Goal: Information Seeking & Learning: Check status

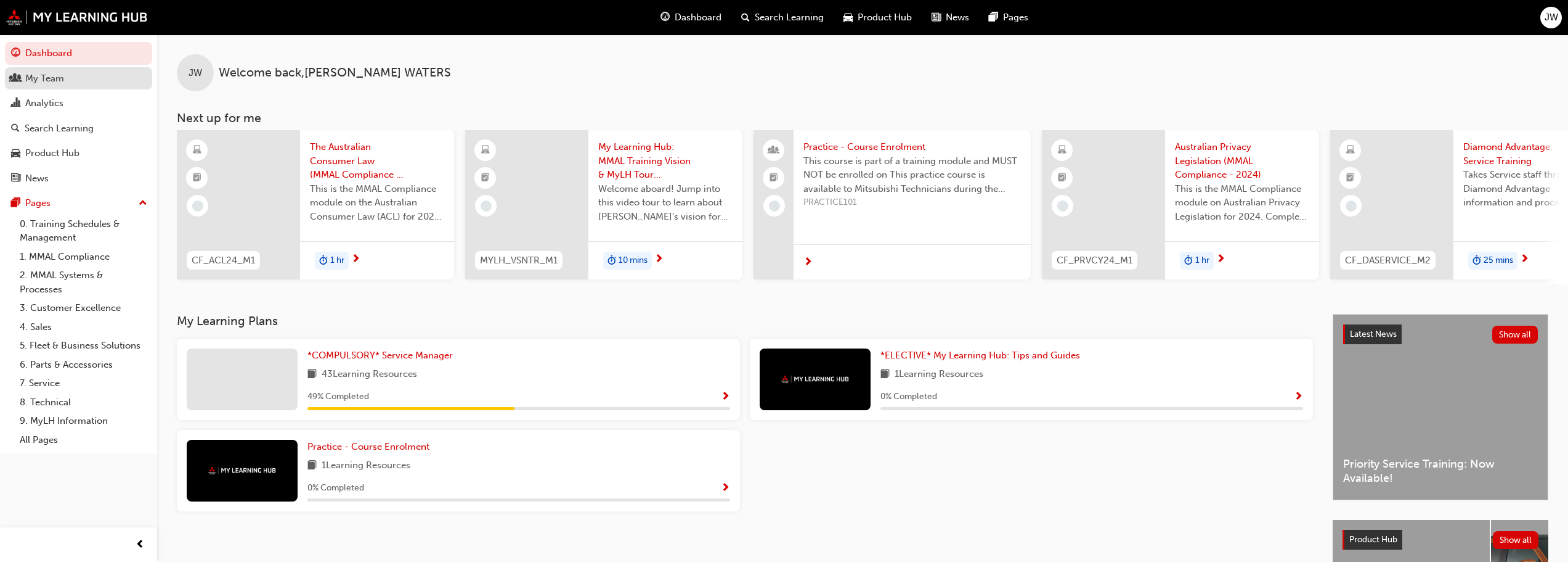
click at [46, 73] on div "My Team" at bounding box center [45, 78] width 39 height 14
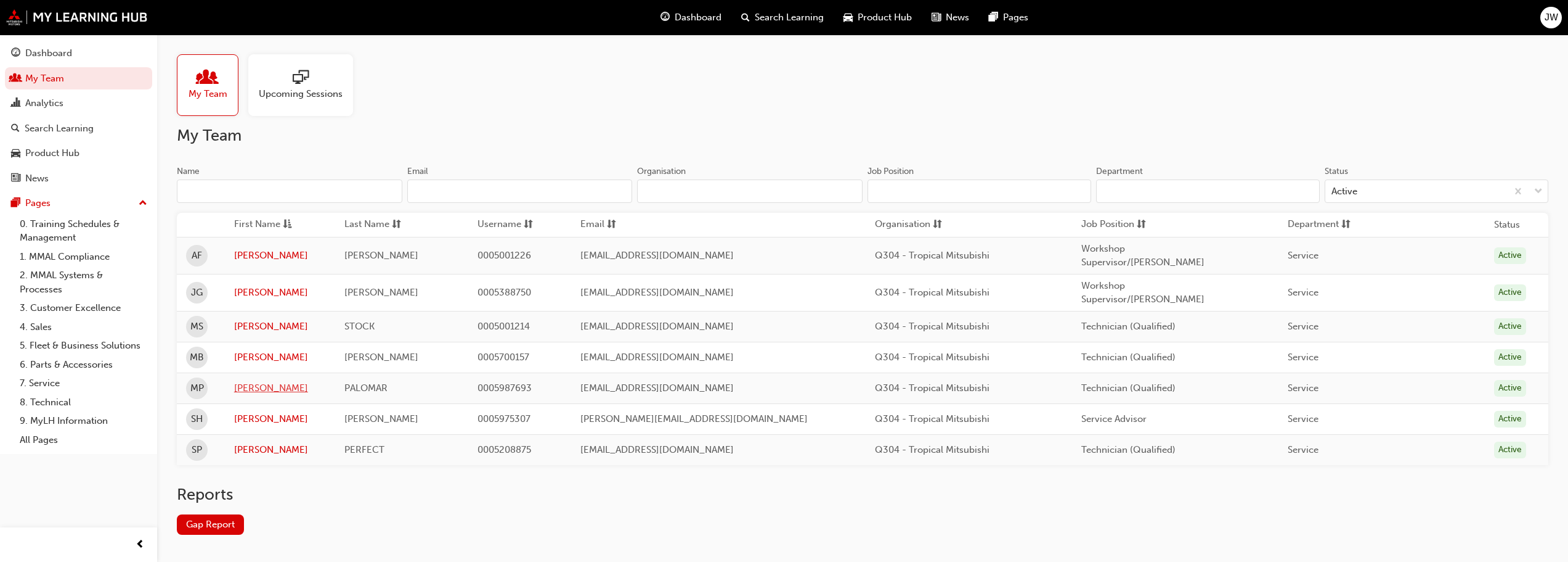
click at [258, 381] on link "MIGUEL" at bounding box center [281, 388] width 93 height 14
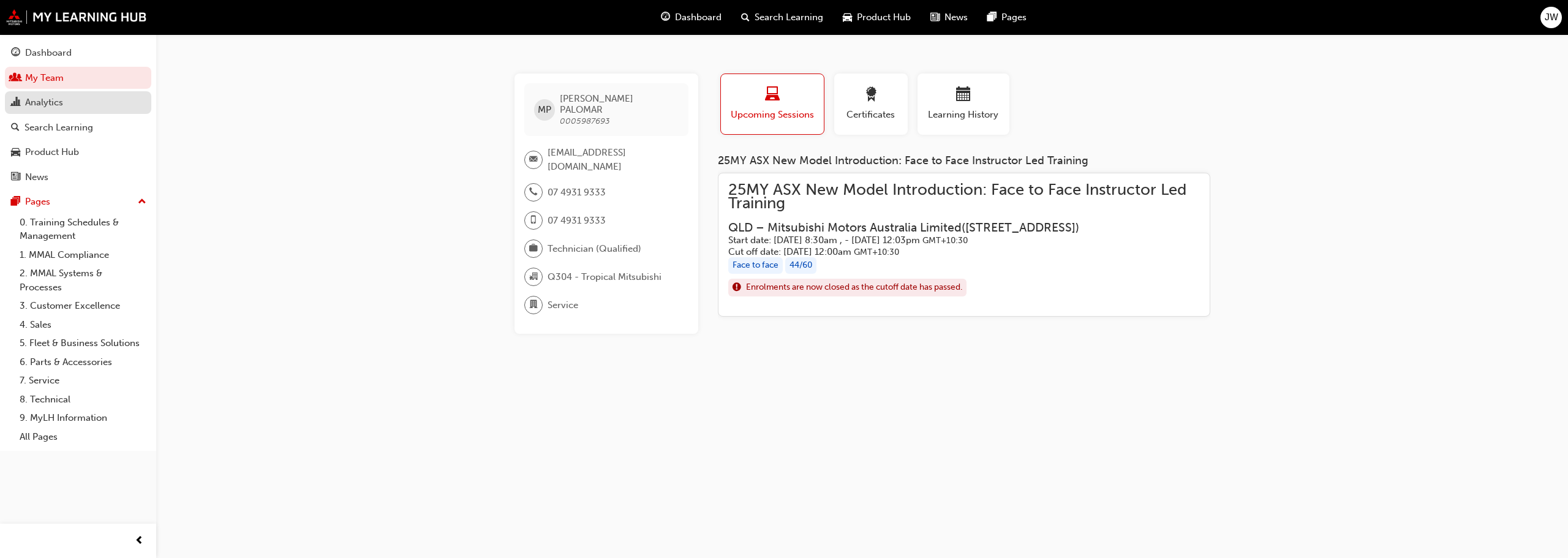
click at [47, 106] on div "Analytics" at bounding box center [44, 103] width 38 height 14
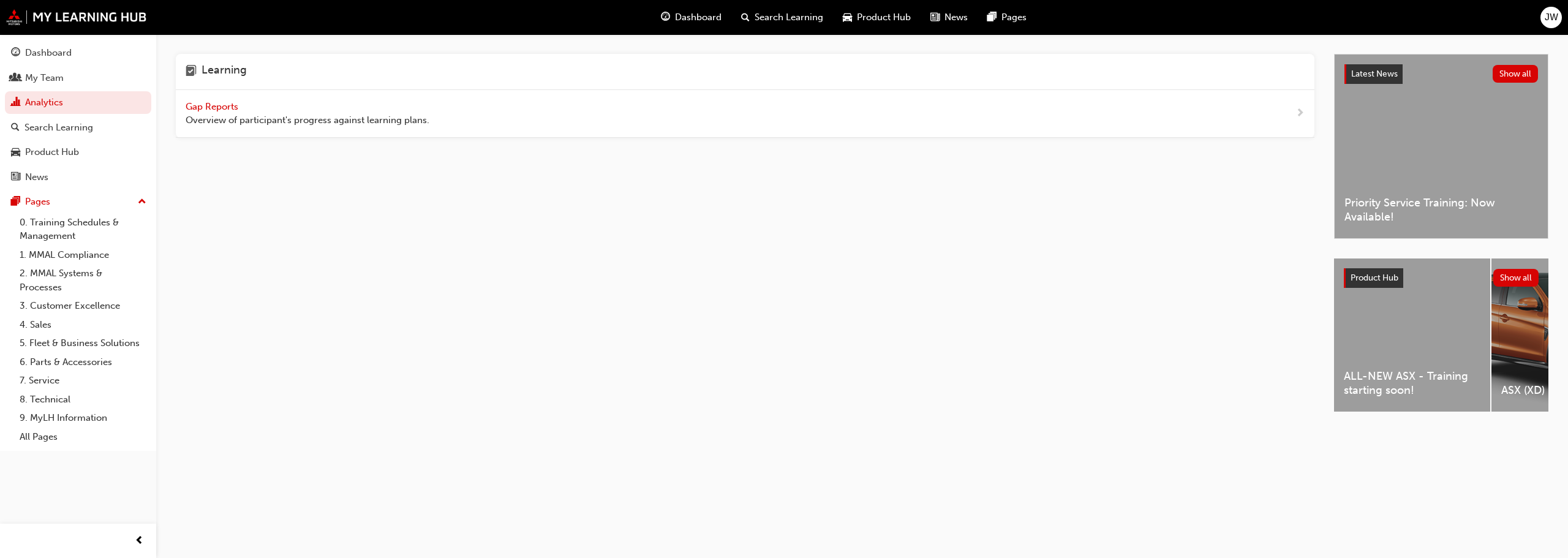
click at [199, 105] on span "Gap Reports" at bounding box center [213, 106] width 55 height 11
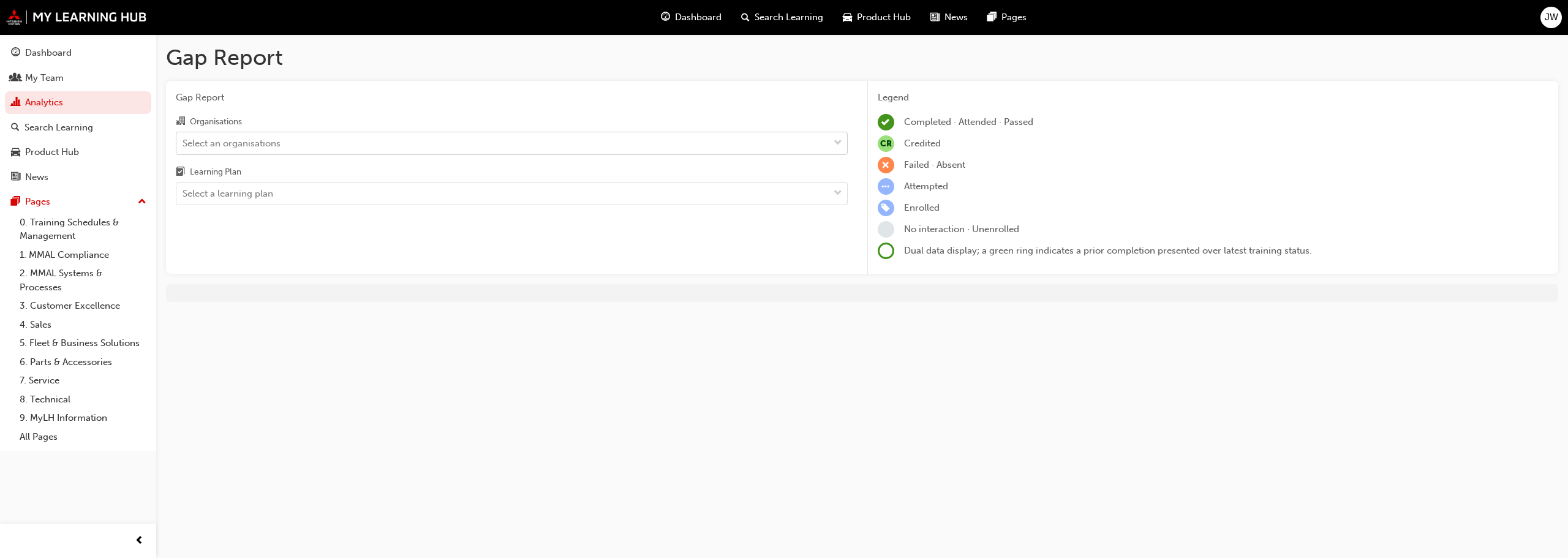
click at [291, 147] on div "Select an organisations" at bounding box center [503, 143] width 652 height 21
click at [184, 147] on input "Organisations Select an organisations" at bounding box center [183, 142] width 1 height 11
click at [291, 147] on div "Select an organisations" at bounding box center [503, 143] width 652 height 21
click at [184, 147] on input "Organisations 0 results available. Select is focused ,type to refine list, pres…" at bounding box center [183, 142] width 1 height 11
click at [291, 147] on div "Select an organisations" at bounding box center [503, 143] width 652 height 21
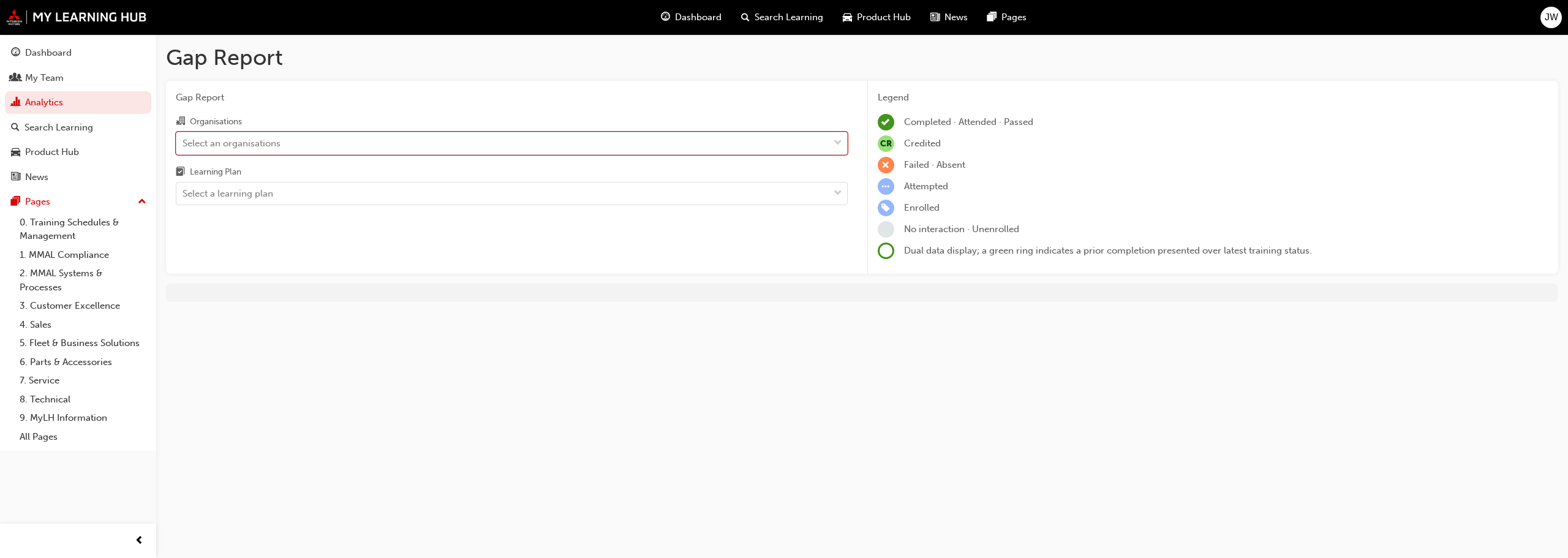
click at [184, 147] on input "Organisations 0 results available. Select is focused ,type to refine list, pres…" at bounding box center [183, 142] width 1 height 11
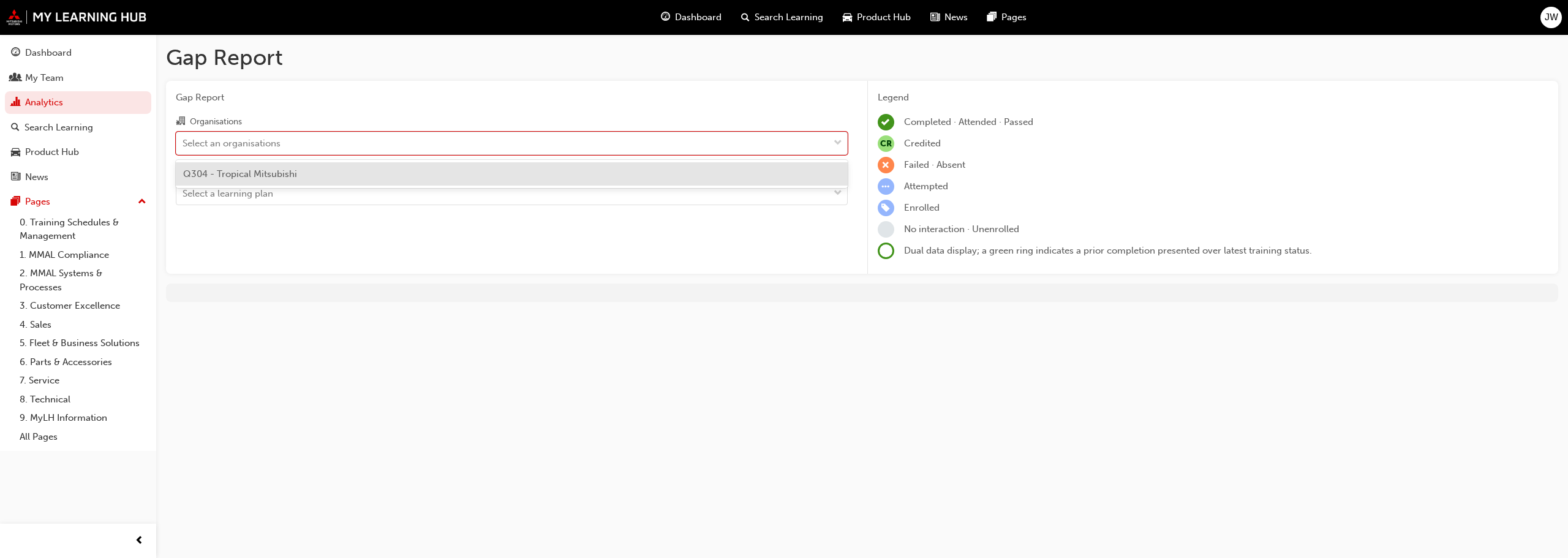
click at [287, 179] on span "Q304 - Tropical Mitsubishi" at bounding box center [240, 174] width 114 height 11
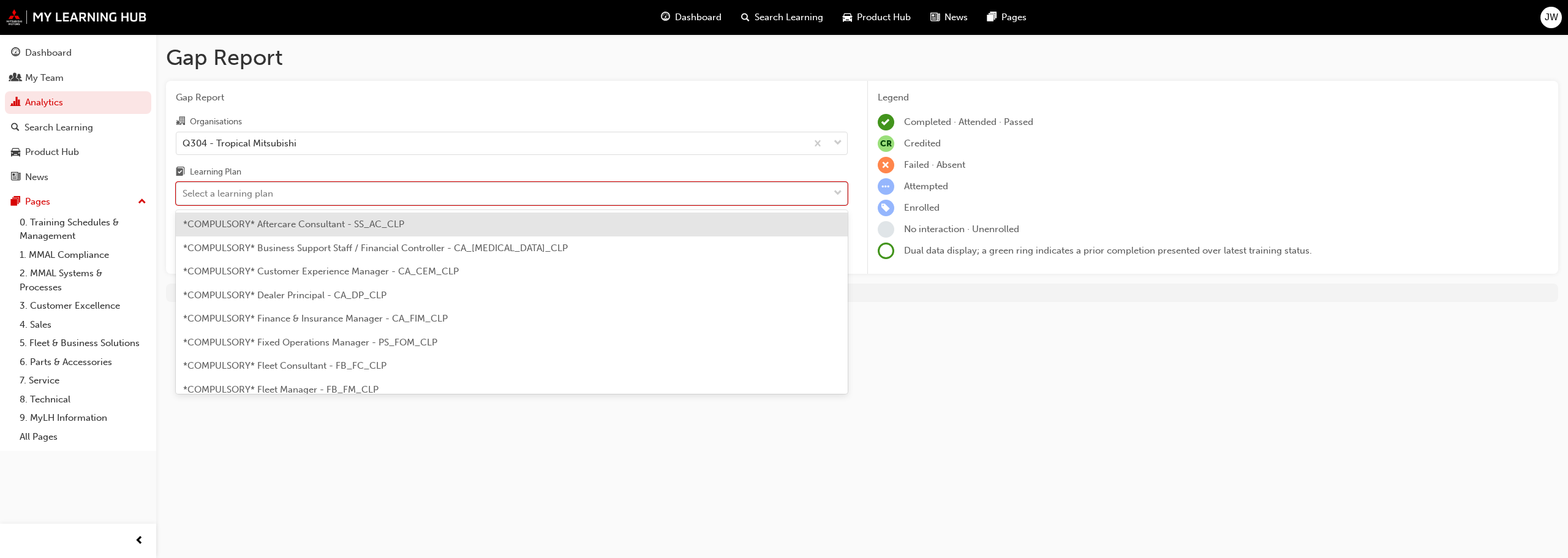
click at [280, 195] on div "Select a learning plan" at bounding box center [503, 194] width 652 height 21
click at [184, 195] on input "Learning Plan option *COMPULSORY* Aftercare Consultant - SS_AC_CLP focused, 1 o…" at bounding box center [183, 193] width 1 height 11
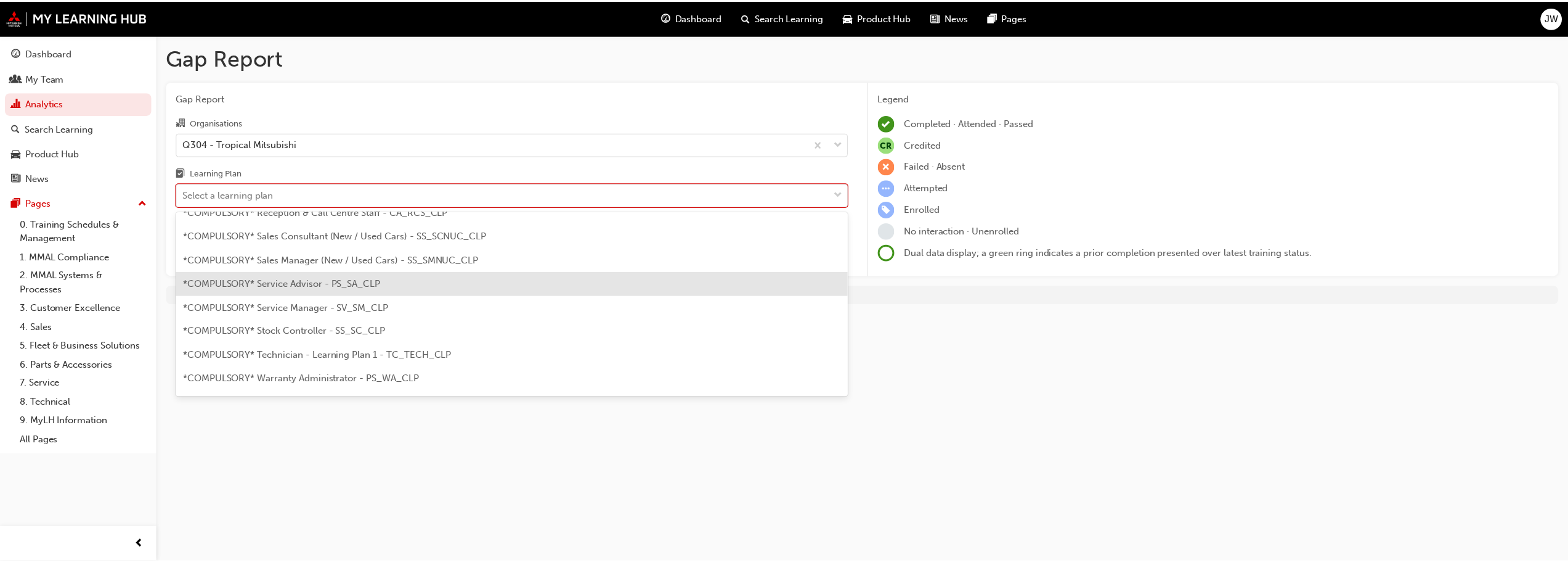
scroll to position [370, 0]
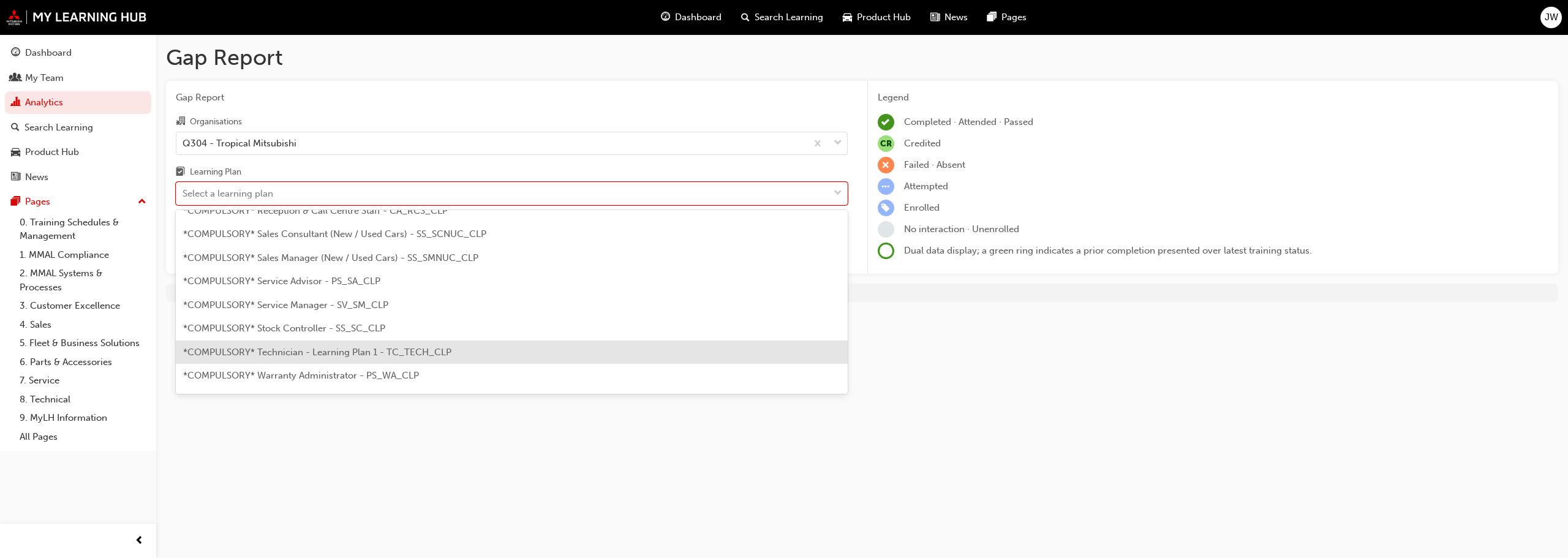
click at [353, 351] on span "*COMPULSORY* Technician - Learning Plan 1 - TC_TECH_CLP" at bounding box center [317, 352] width 268 height 11
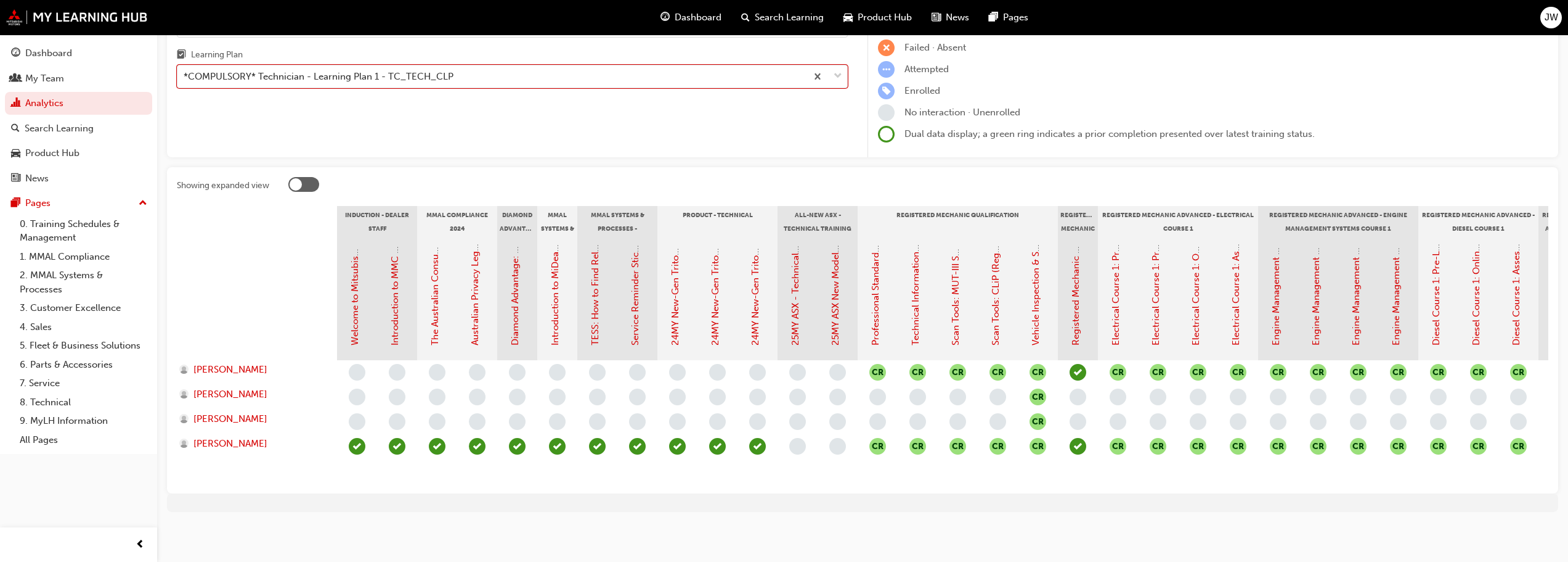
scroll to position [128, 0]
click at [247, 412] on span "[PERSON_NAME]" at bounding box center [230, 418] width 74 height 14
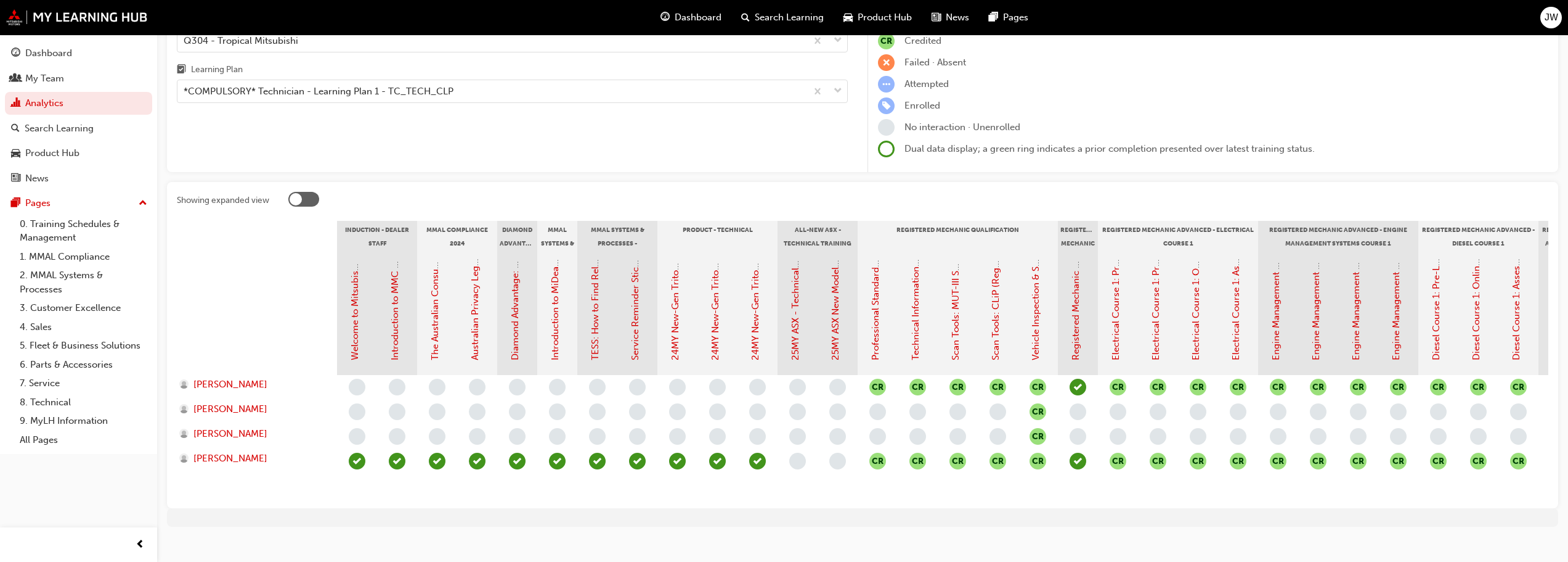
scroll to position [128, 0]
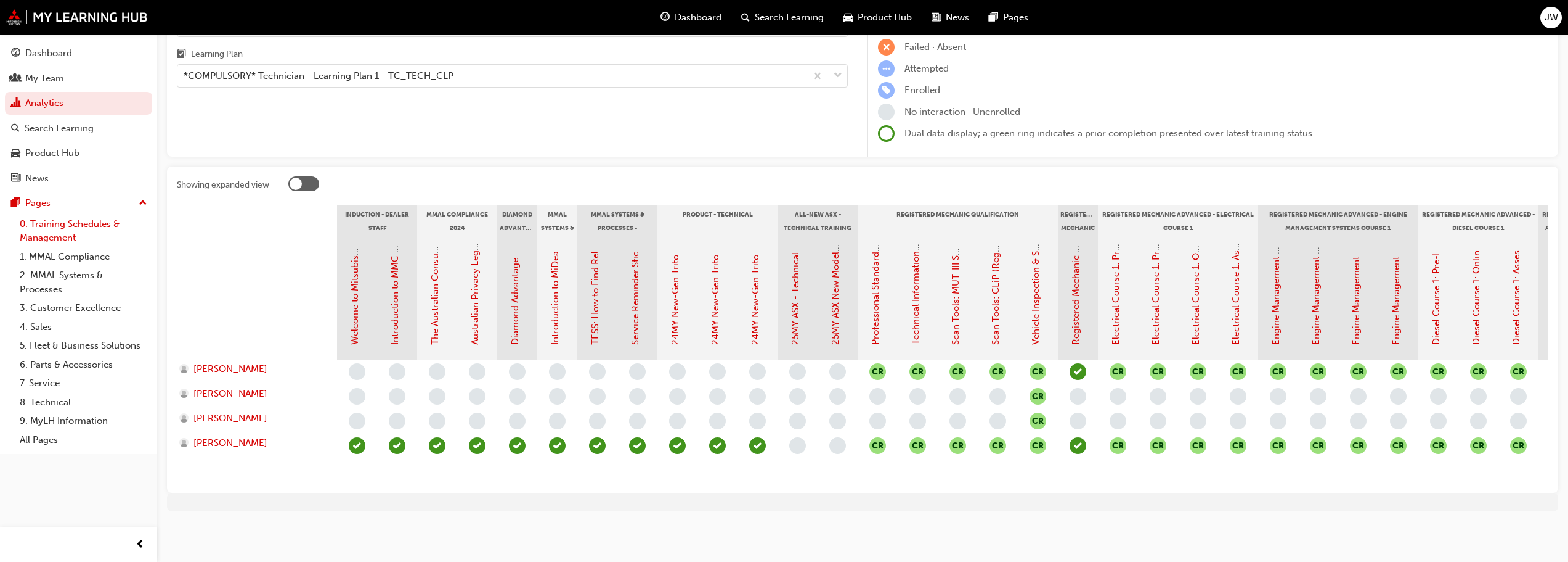
click at [58, 237] on link "0. Training Schedules & Management" at bounding box center [83, 230] width 137 height 32
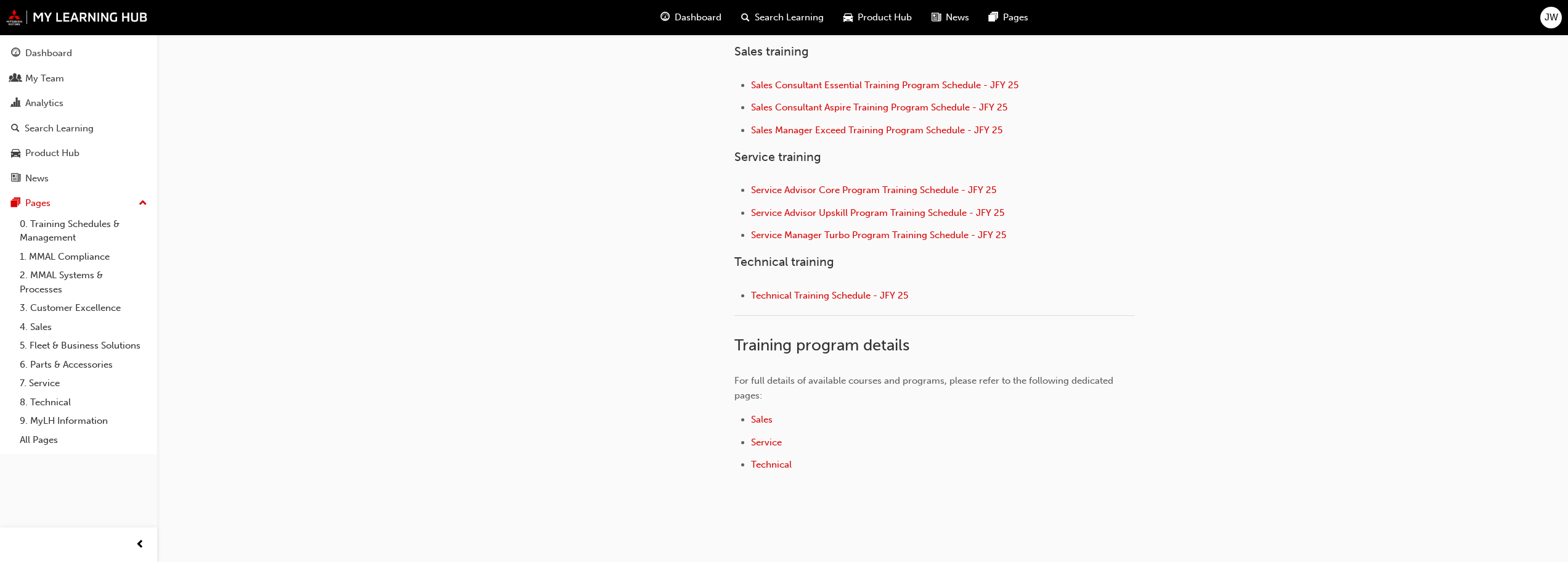
scroll to position [493, 0]
click at [776, 442] on span "Service" at bounding box center [766, 441] width 31 height 11
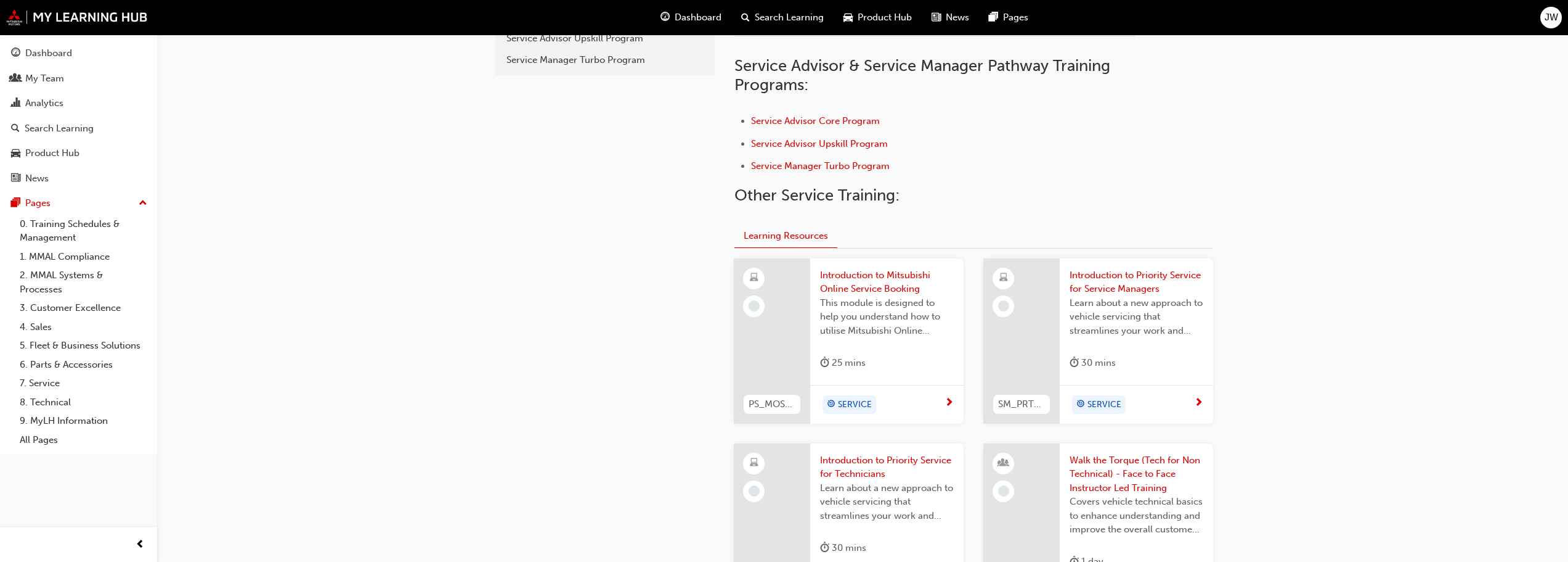
scroll to position [232, 0]
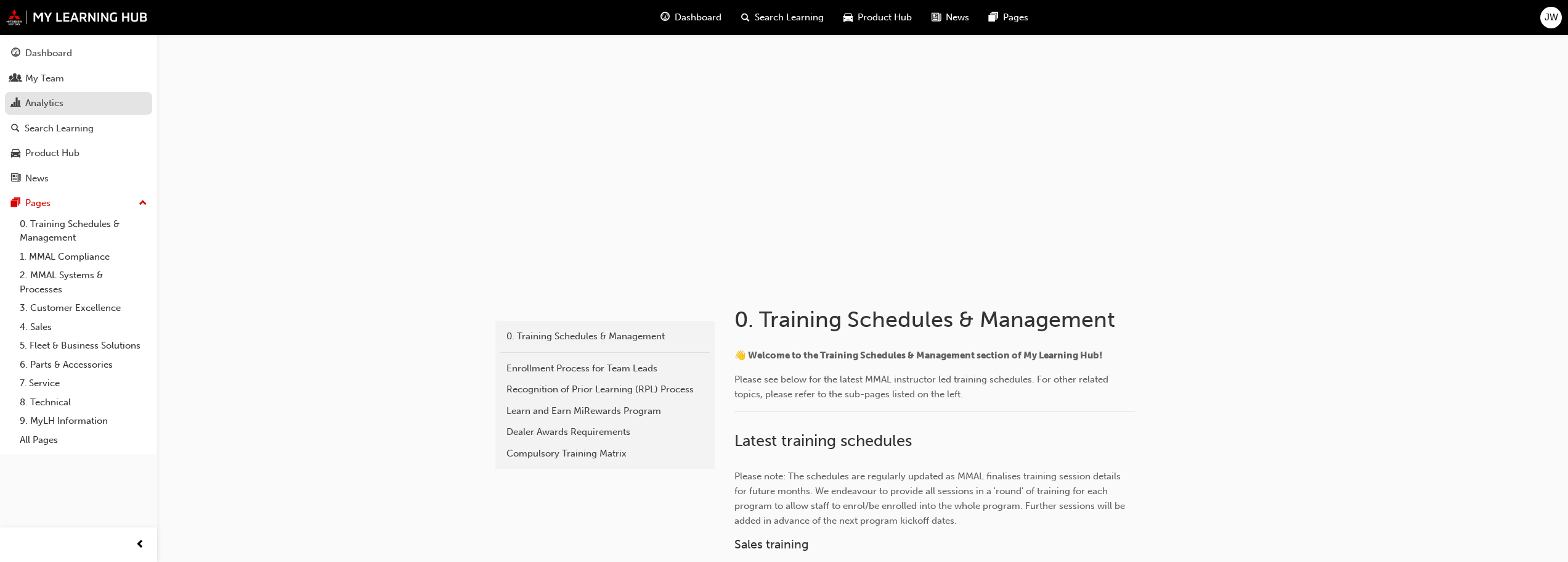
click at [46, 104] on div "Analytics" at bounding box center [44, 104] width 38 height 14
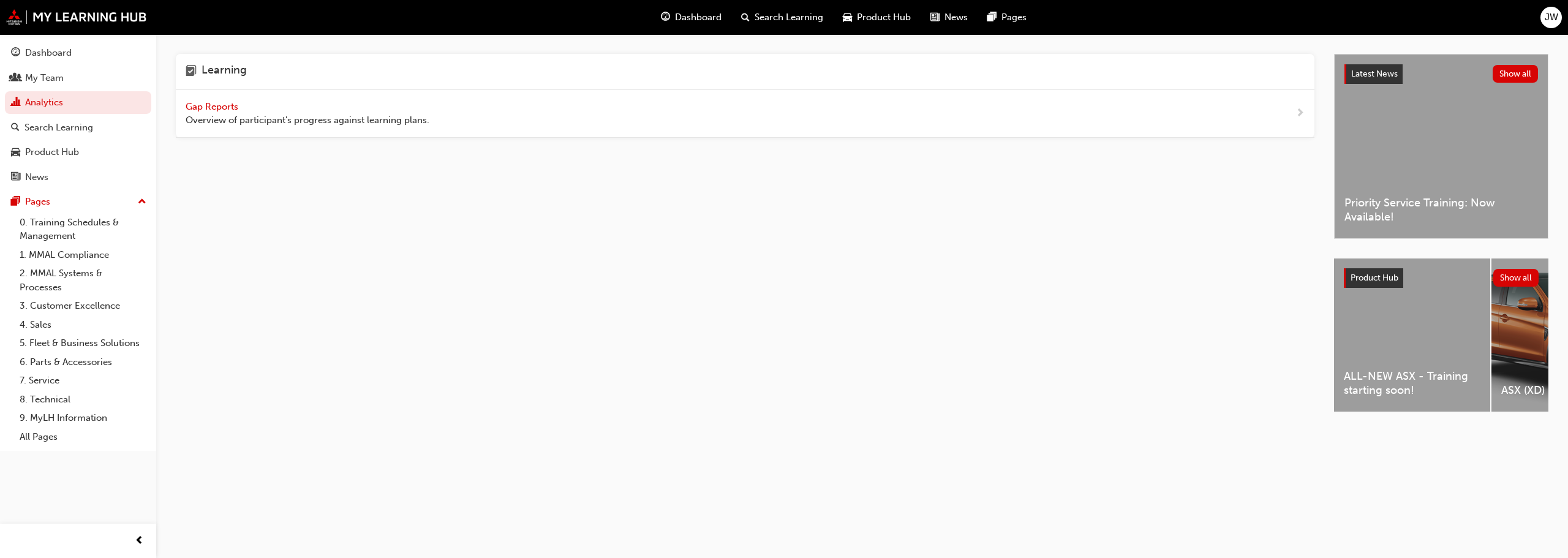
click at [194, 105] on span "Gap Reports" at bounding box center [213, 106] width 55 height 11
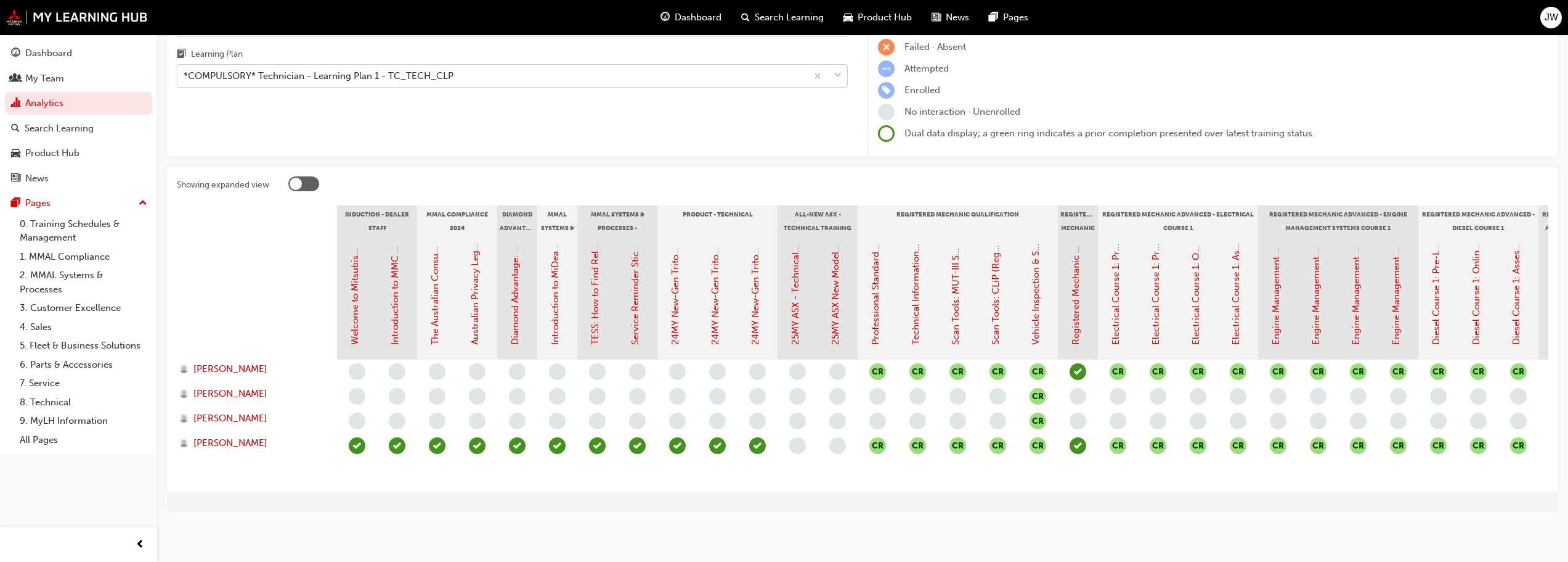
click at [837, 68] on span "down-icon" at bounding box center [838, 76] width 9 height 16
click at [185, 71] on input "Learning Plan *COMPULSORY* Technician - Learning Plan 1 - TC_TECH_CLP" at bounding box center [184, 76] width 1 height 11
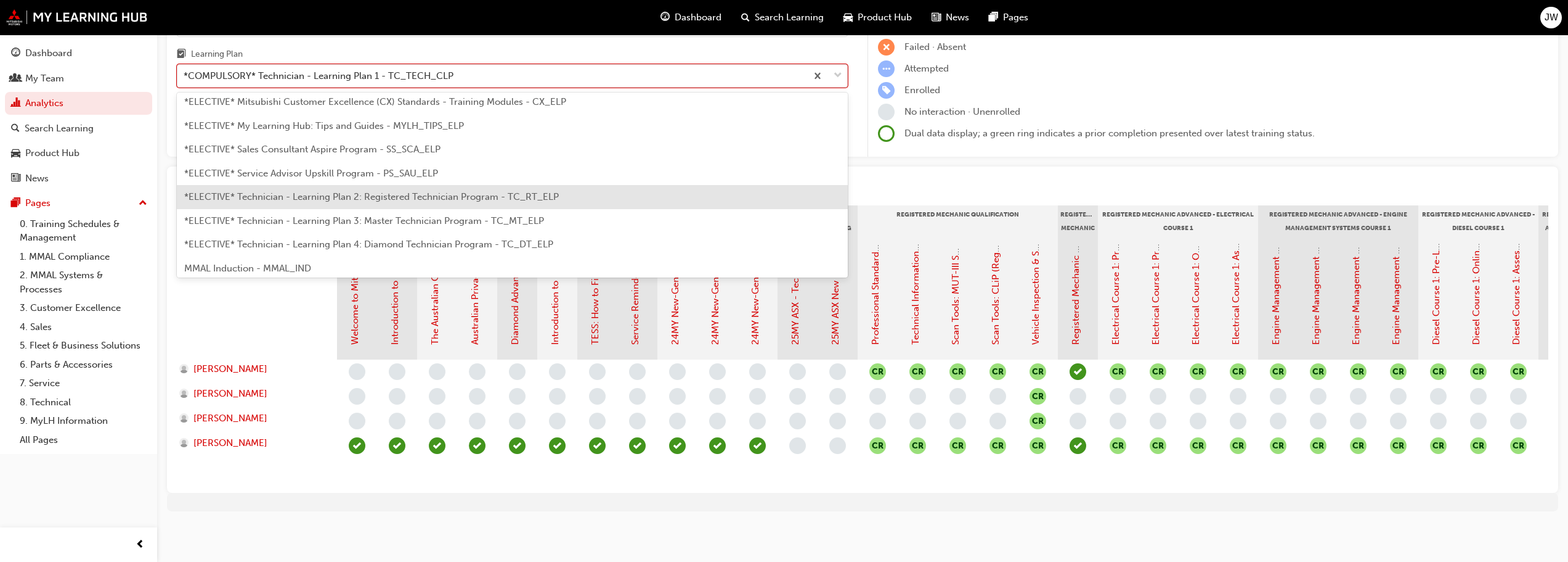
scroll to position [595, 0]
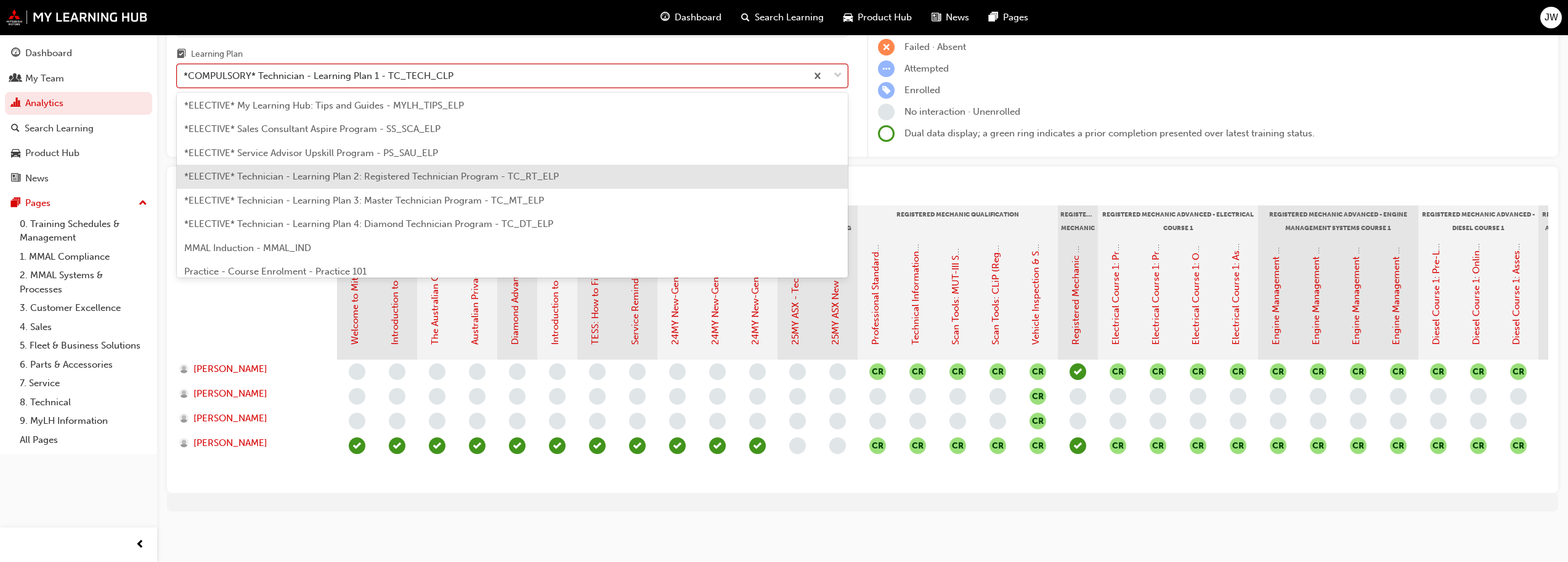
click at [407, 171] on span "*ELECTIVE* Technician - Learning Plan 2: Registered Technician Program - TC_RT_…" at bounding box center [371, 176] width 375 height 11
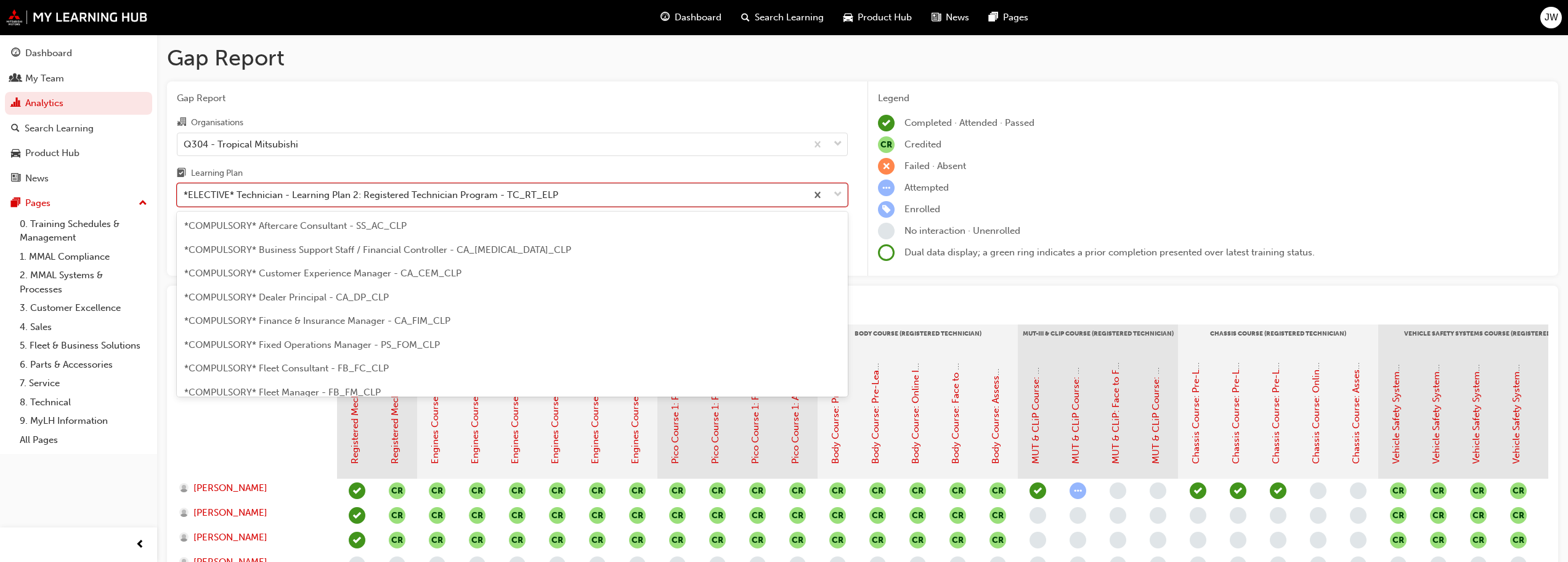
click at [357, 192] on div "*ELECTIVE* Technician - Learning Plan 2: Registered Technician Program - TC_RT_…" at bounding box center [370, 195] width 375 height 14
click at [185, 192] on input "Learning Plan option *ELECTIVE* Technician - Learning Plan 2: Registered Techni…" at bounding box center [184, 194] width 1 height 11
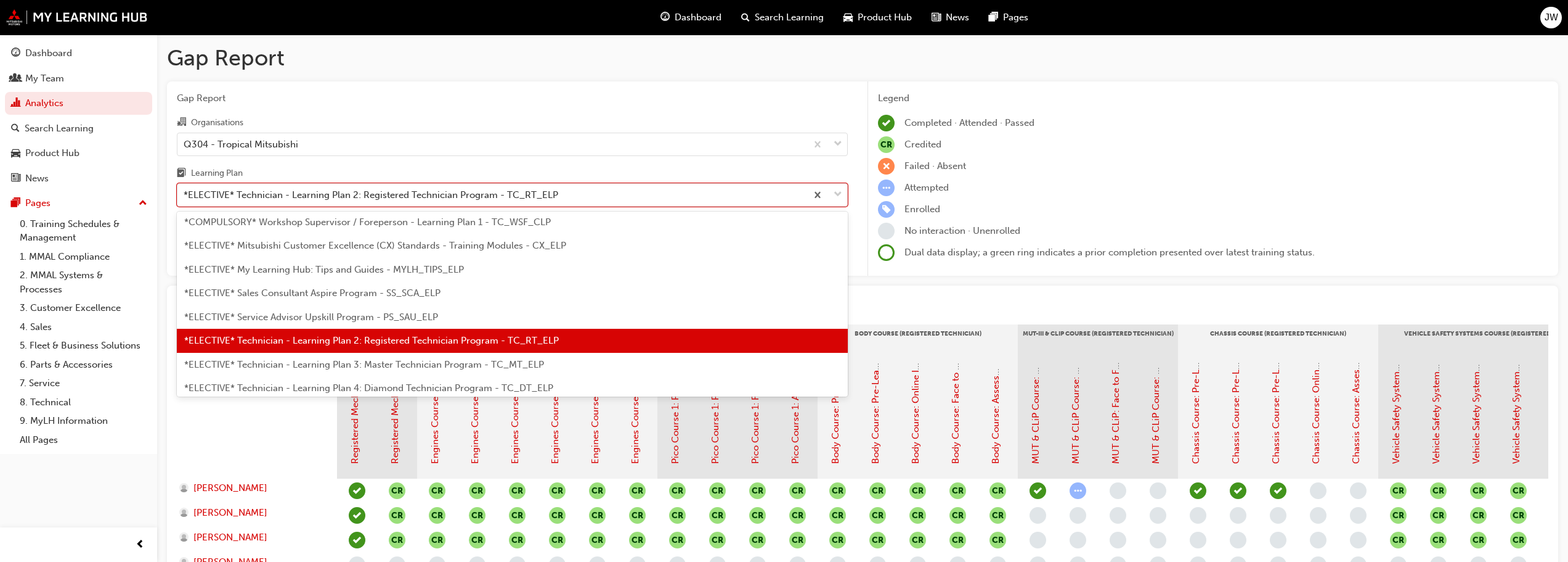
scroll to position [576, 0]
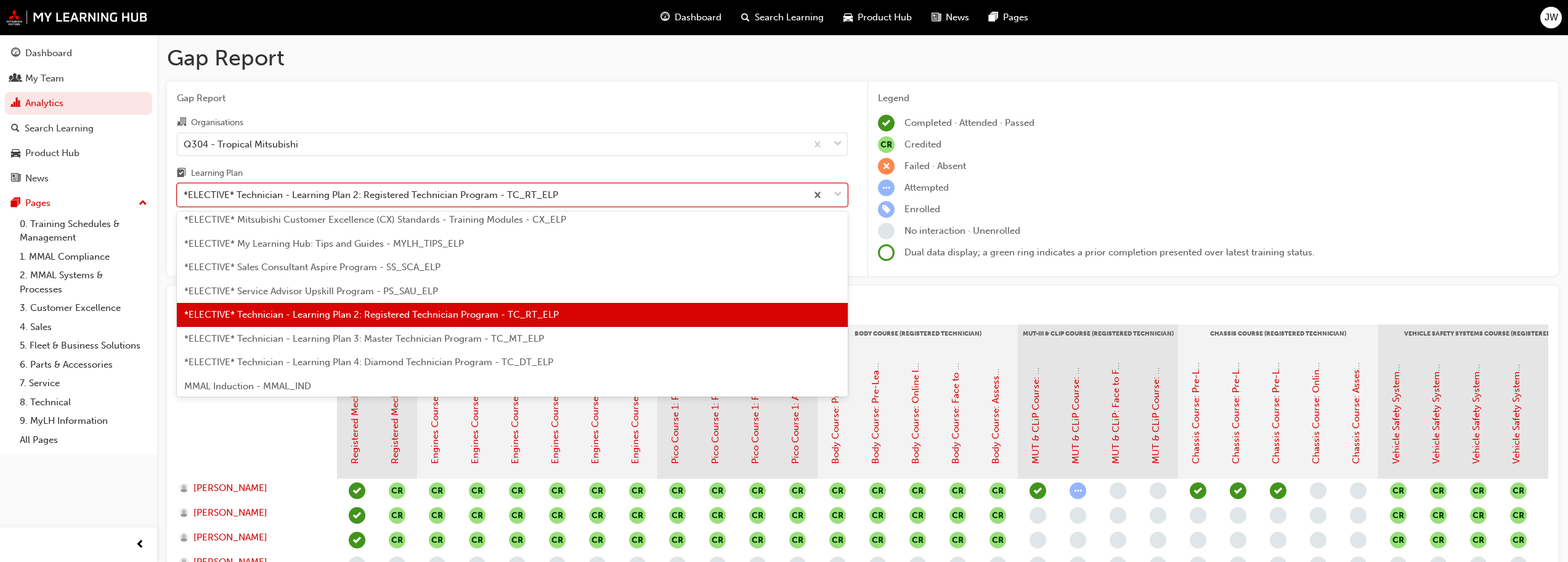
click at [327, 334] on span "*ELECTIVE* Technician - Learning Plan 3: Master Technician Program - TC_MT_ELP" at bounding box center [364, 338] width 360 height 11
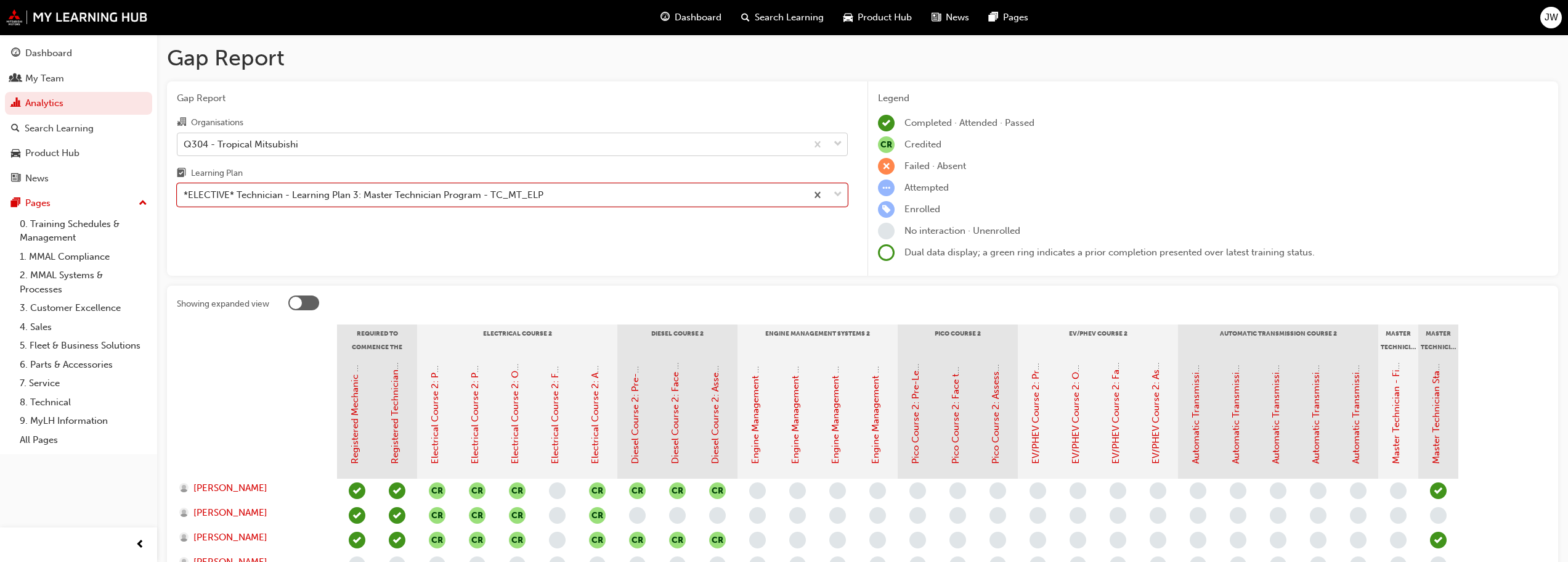
click at [278, 142] on div "Q304 - Tropical Mitsubishi" at bounding box center [240, 144] width 114 height 14
click at [185, 142] on input "Organisations Q304 - Tropical Mitsubishi" at bounding box center [184, 143] width 1 height 11
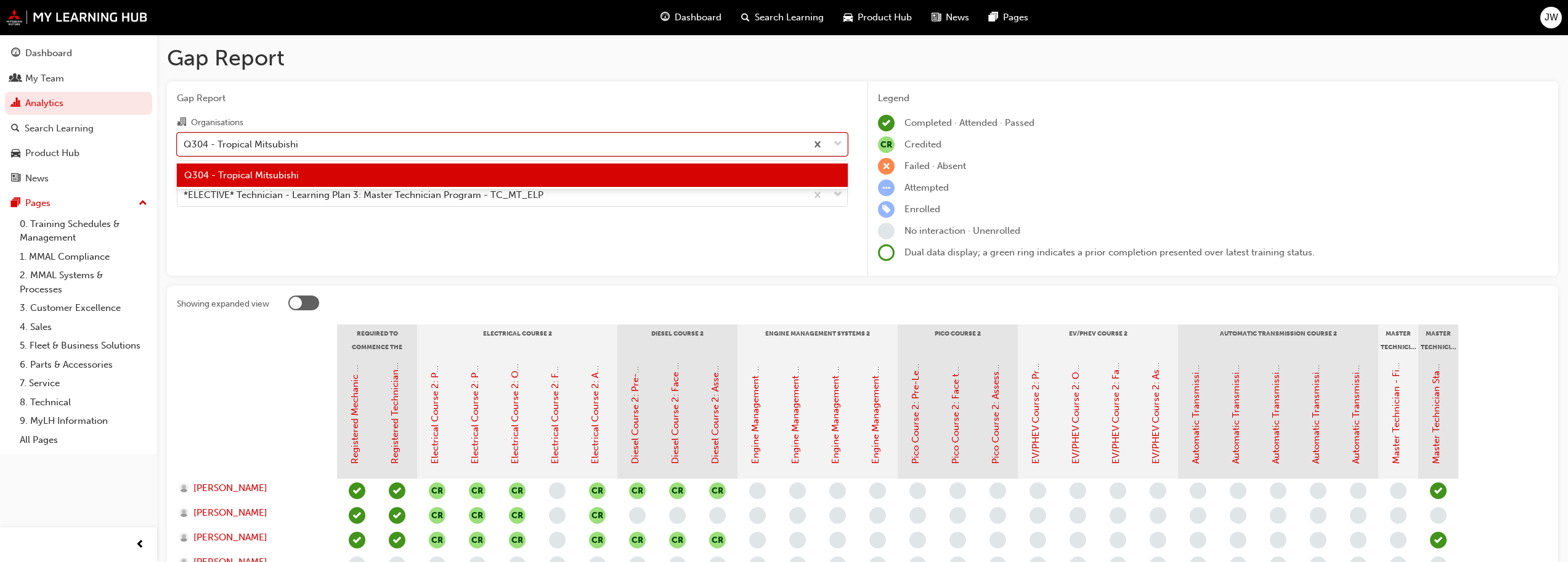
click at [282, 140] on div "Q304 - Tropical Mitsubishi" at bounding box center [240, 144] width 114 height 14
click at [185, 140] on input "Organisations option Q304 - Tropical Mitsubishi focused, 1 of 1. 1 result avail…" at bounding box center [184, 143] width 1 height 11
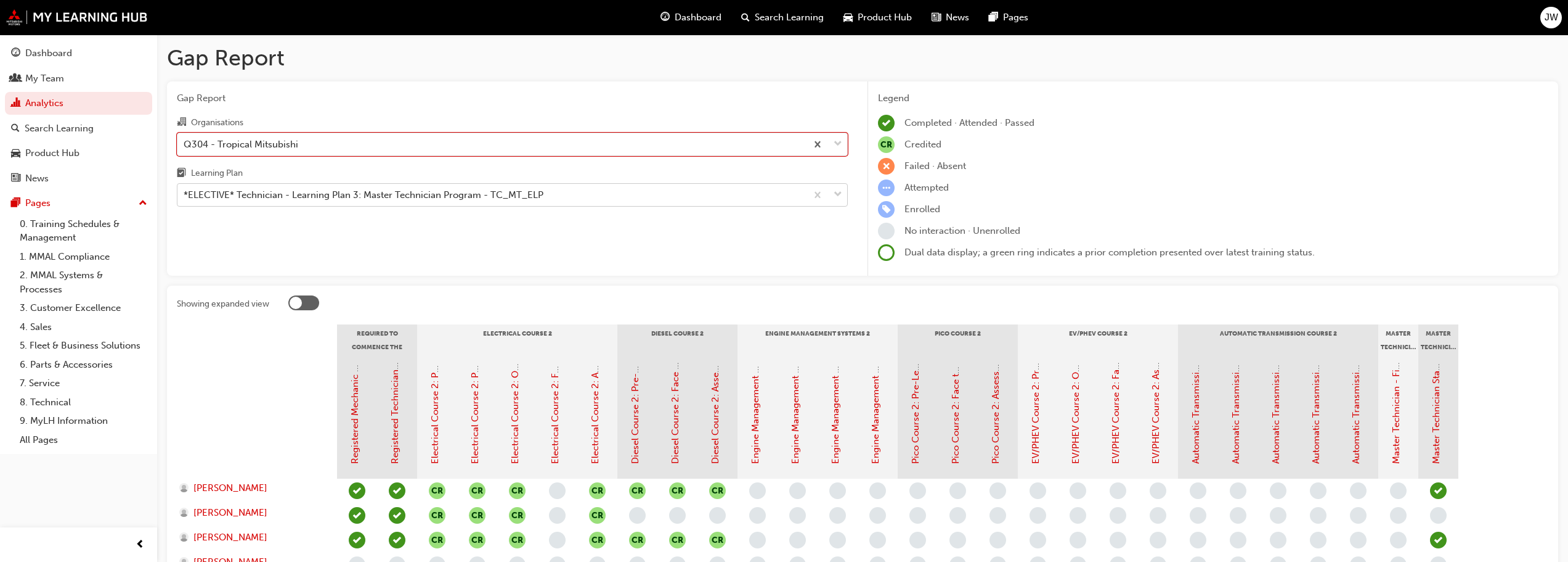
click at [289, 195] on div "*ELECTIVE* Technician - Learning Plan 3: Master Technician Program - TC_MT_ELP" at bounding box center [363, 195] width 360 height 14
click at [185, 195] on input "Learning Plan *ELECTIVE* Technician - Learning Plan 3: Master Technician Progra…" at bounding box center [184, 194] width 1 height 11
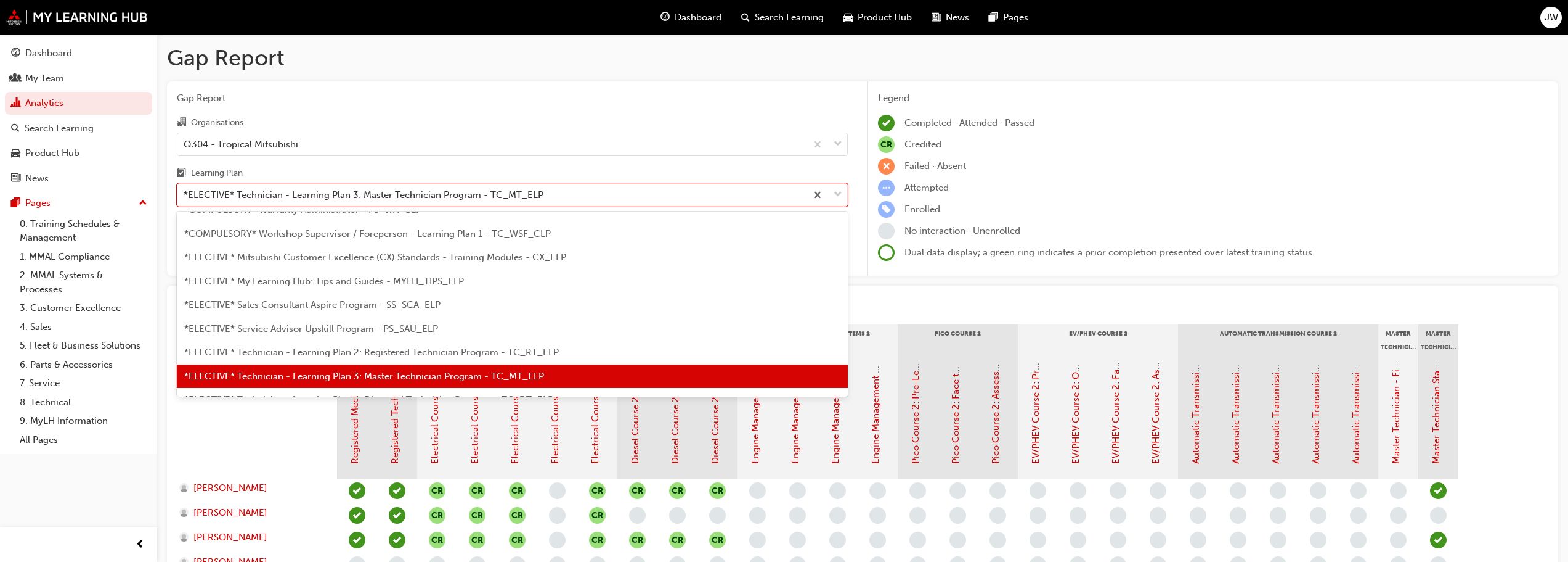
scroll to position [600, 0]
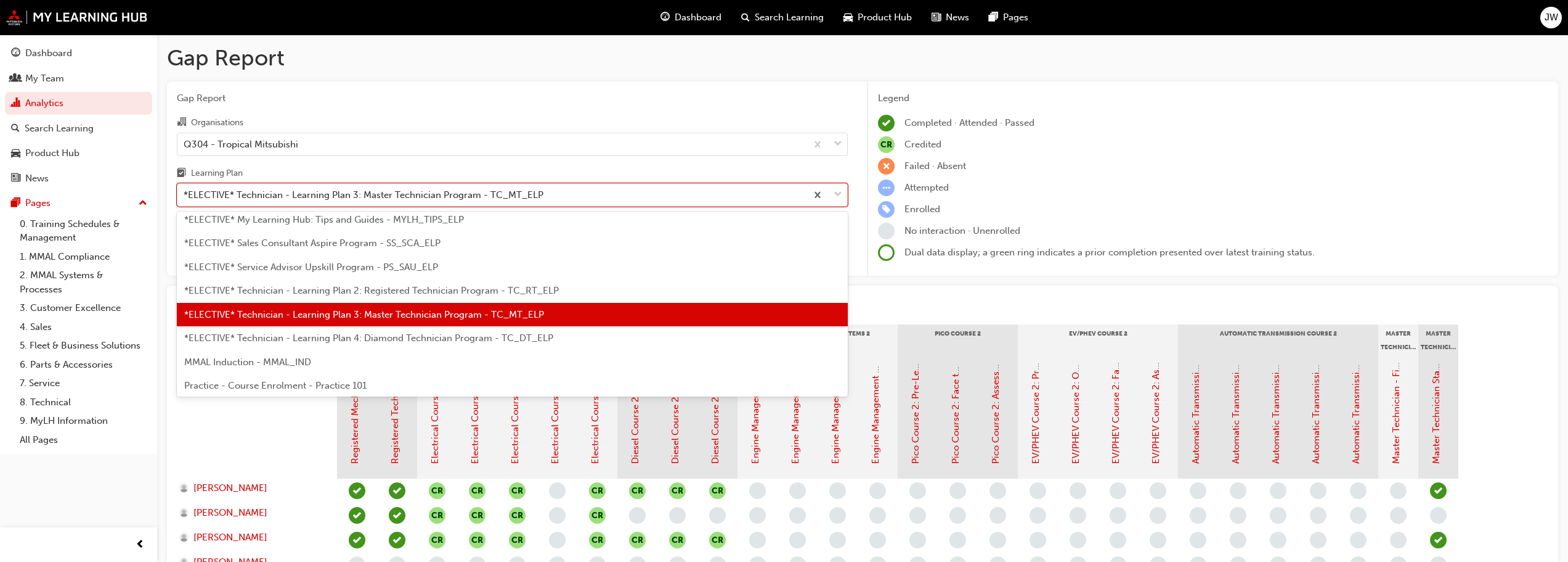
click at [322, 343] on span "*ELECTIVE* Technician - Learning Plan 4: Diamond Technician Program - TC_DT_ELP" at bounding box center [368, 337] width 369 height 11
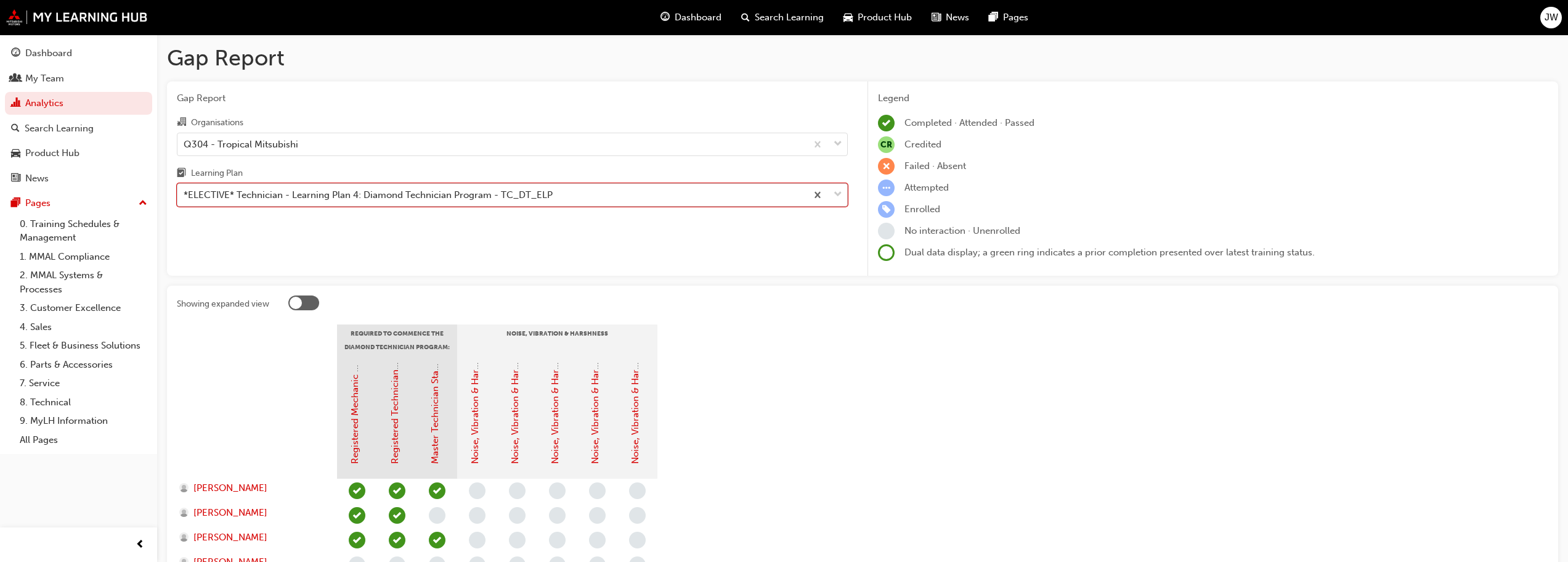
click at [324, 191] on div "*ELECTIVE* Technician - Learning Plan 4: Diamond Technician Program - TC_DT_ELP" at bounding box center [368, 195] width 369 height 14
click at [185, 191] on input "Learning Plan option *ELECTIVE* Technician - Learning Plan 4: Diamond Technicia…" at bounding box center [184, 194] width 1 height 11
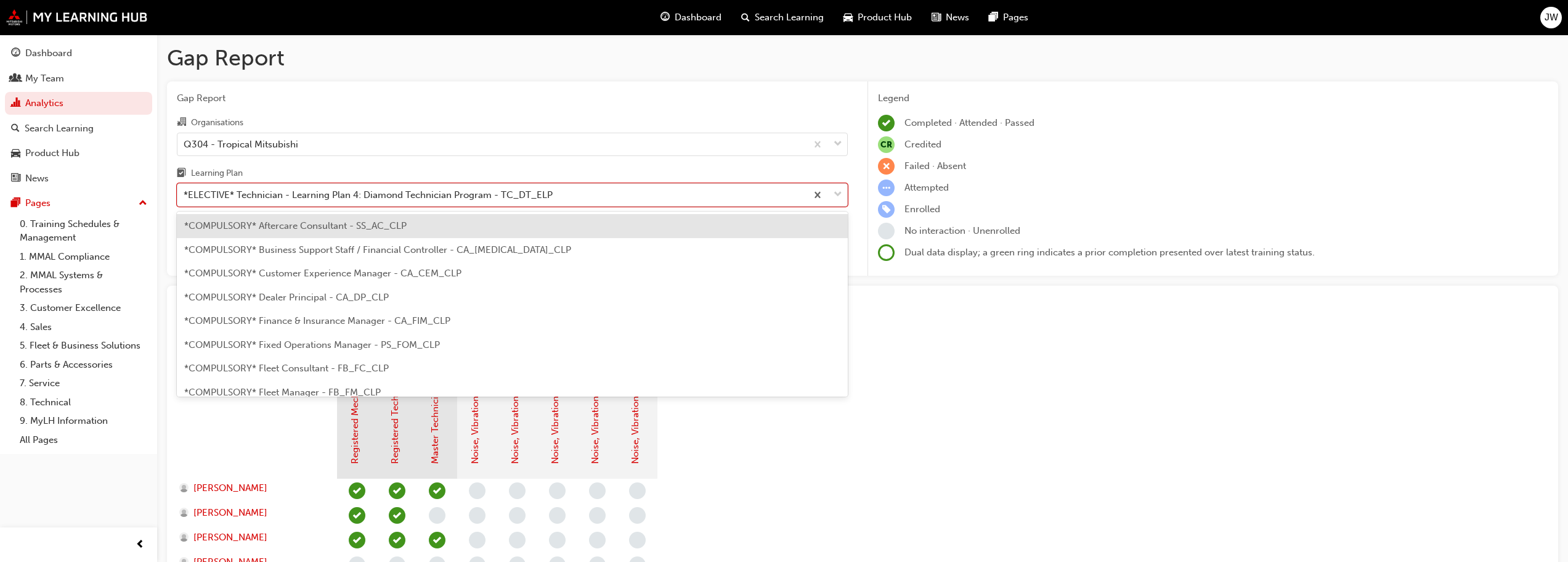
click at [988, 396] on section "Required to Commence the Diamond Technician Program: Noise, Vibration & Harshne…" at bounding box center [862, 488] width 1372 height 327
